Goal: Task Accomplishment & Management: Use online tool/utility

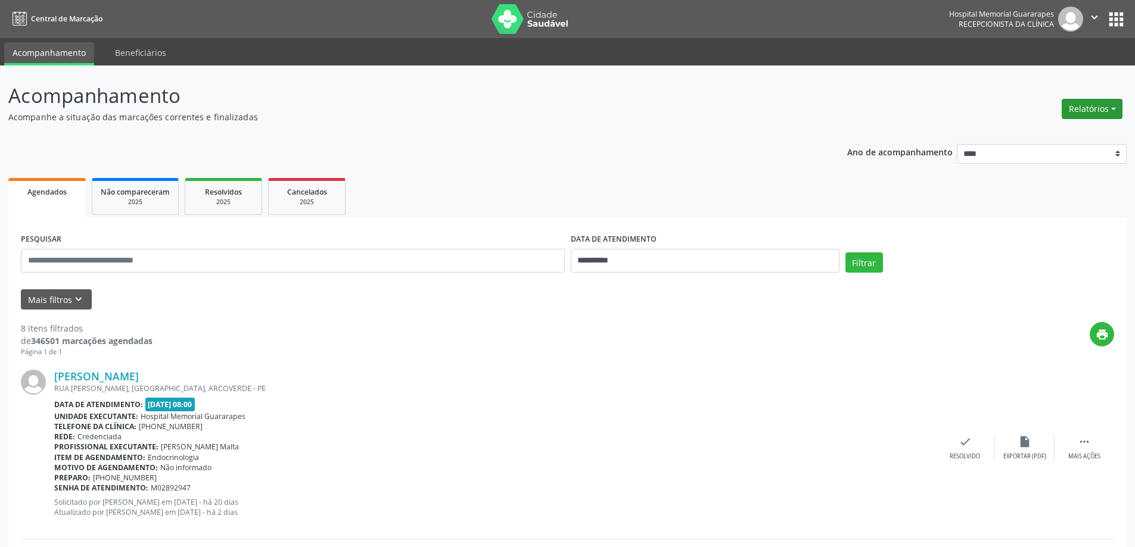
click at [1107, 114] on button "Relatórios" at bounding box center [1091, 109] width 61 height 20
click at [1062, 134] on link "Agendamentos" at bounding box center [1059, 134] width 128 height 17
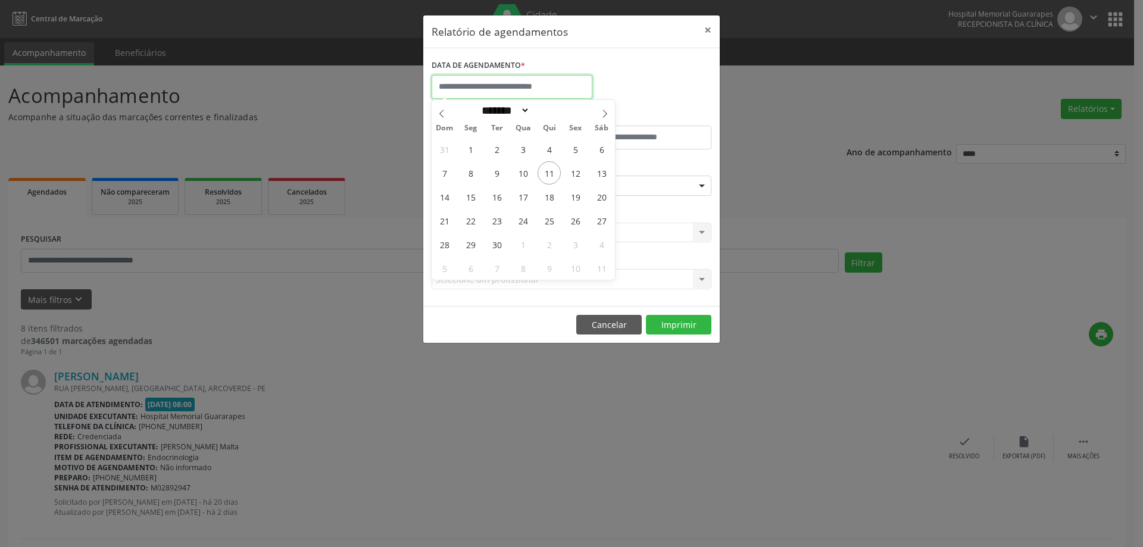
click at [498, 89] on input "text" at bounding box center [512, 87] width 161 height 24
click at [477, 192] on span "15" at bounding box center [470, 196] width 23 height 23
type input "**********"
click at [477, 192] on span "15" at bounding box center [470, 196] width 23 height 23
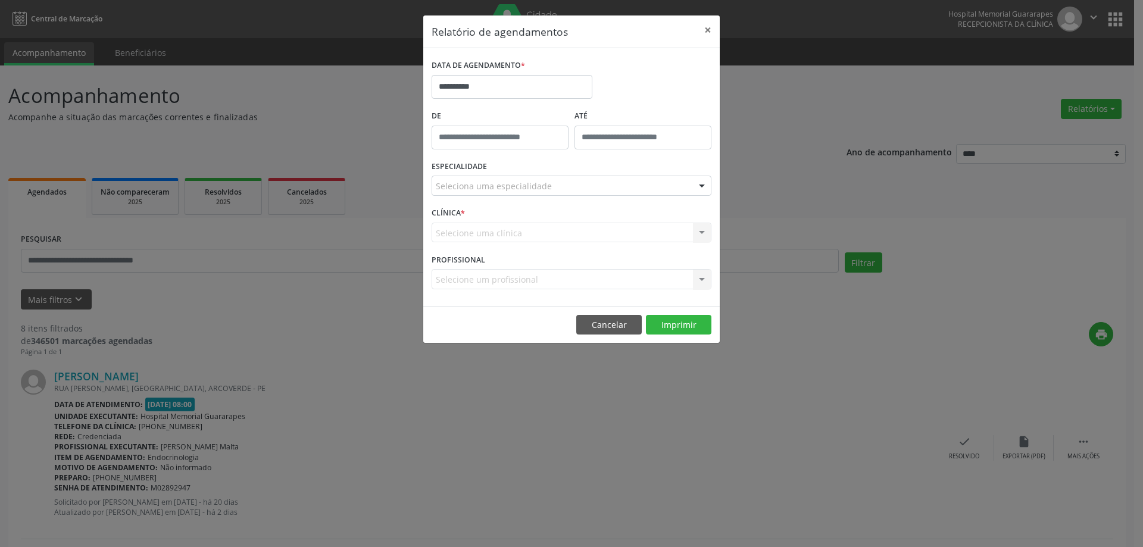
click at [584, 185] on div "Seleciona uma especialidade" at bounding box center [572, 186] width 280 height 20
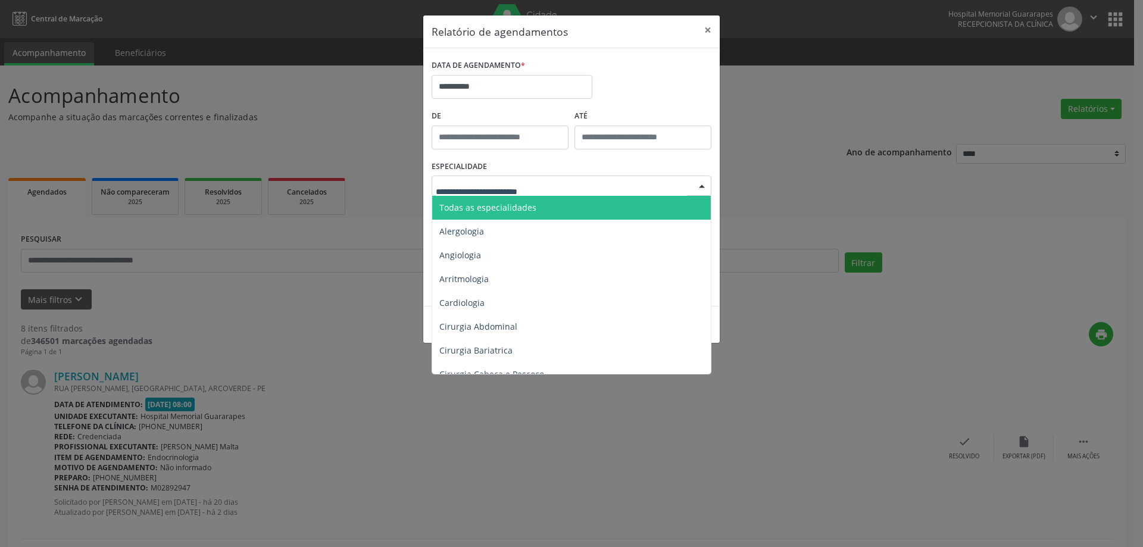
click at [584, 197] on span "Todas as especialidades" at bounding box center [572, 208] width 281 height 24
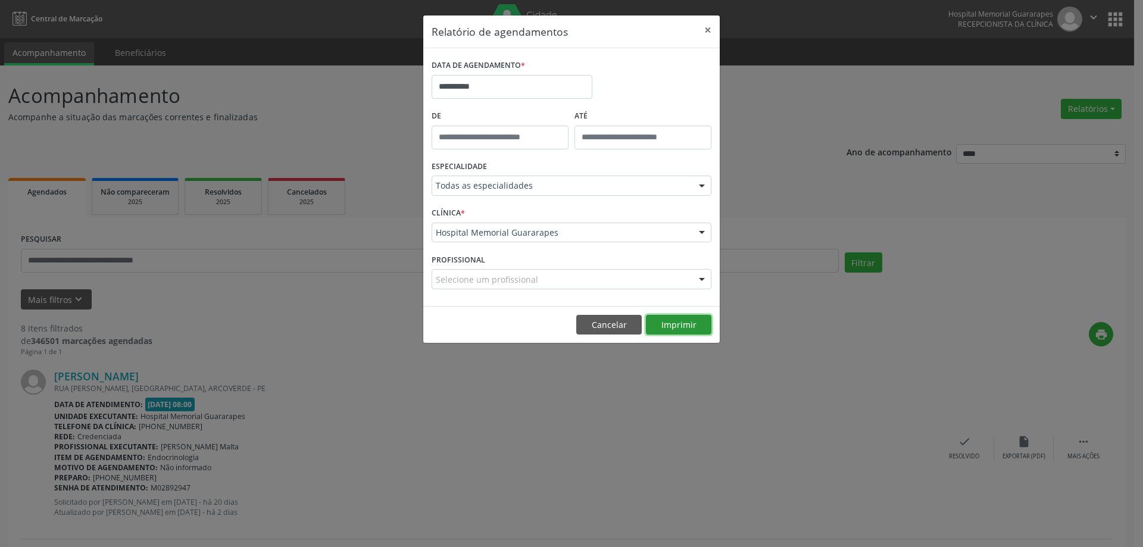
click at [664, 328] on button "Imprimir" at bounding box center [679, 325] width 66 height 20
